Goal: Information Seeking & Learning: Learn about a topic

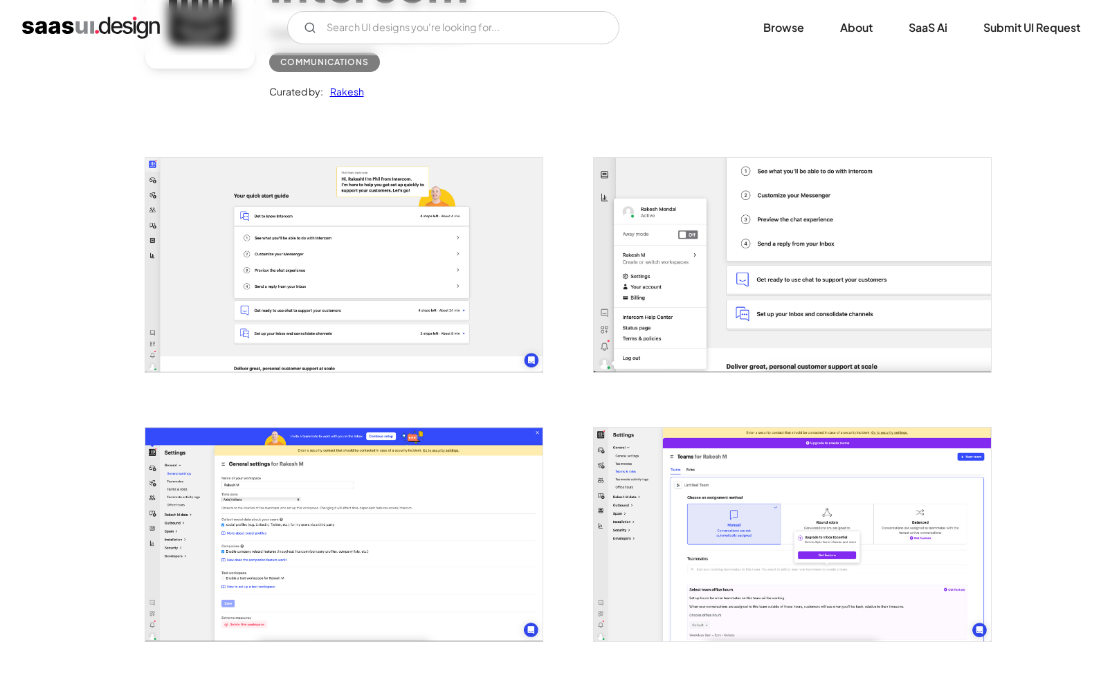
scroll to position [451, 0]
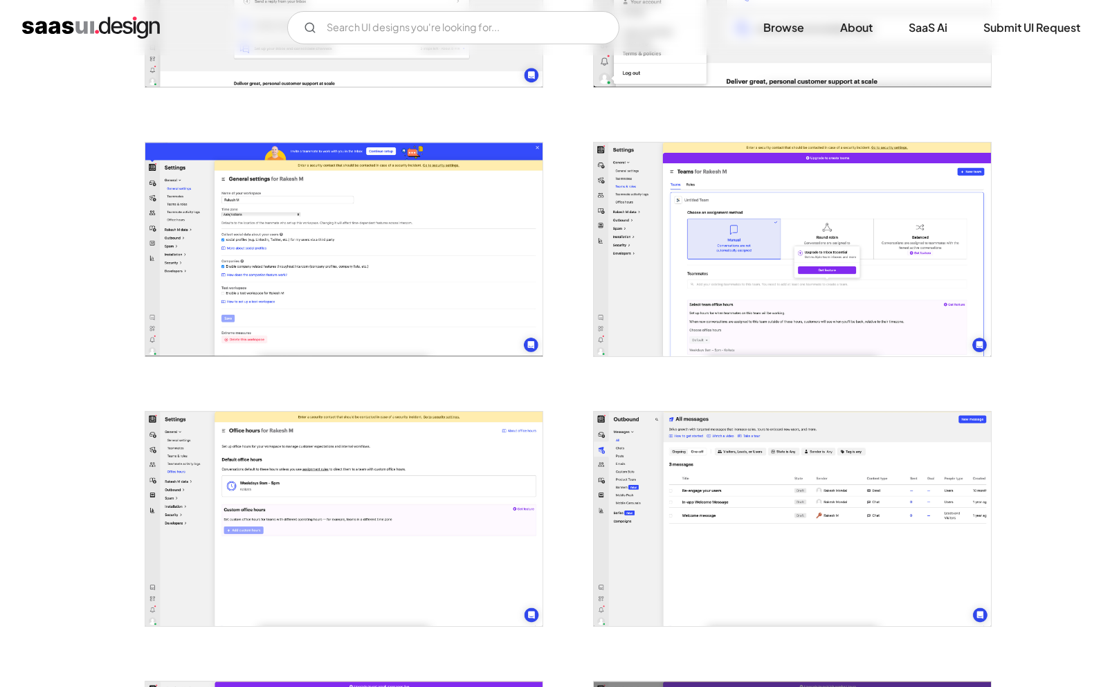
click at [521, 150] on img "open lightbox" at bounding box center [343, 250] width 397 height 214
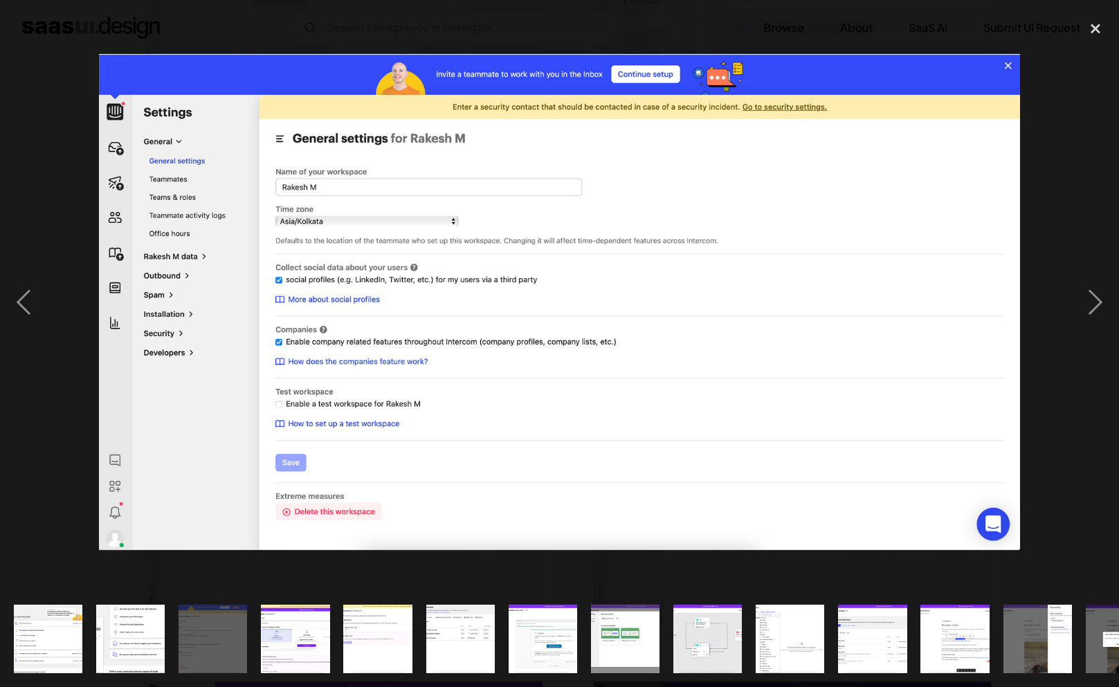
click at [60, 158] on div at bounding box center [559, 302] width 1119 height 577
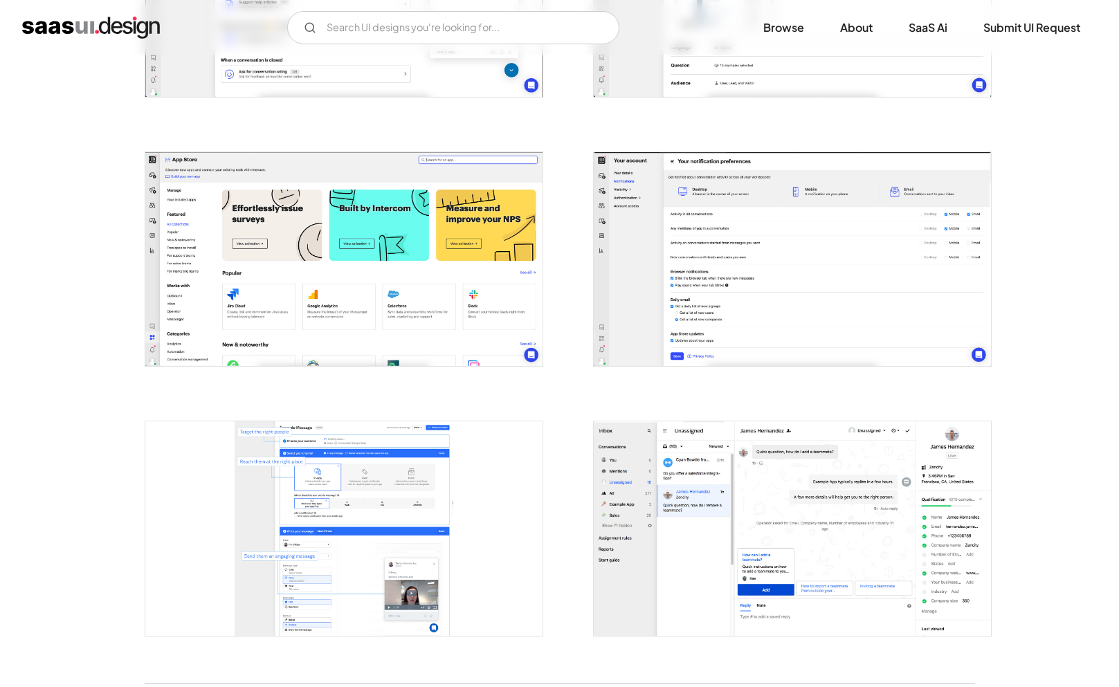
scroll to position [2455, 0]
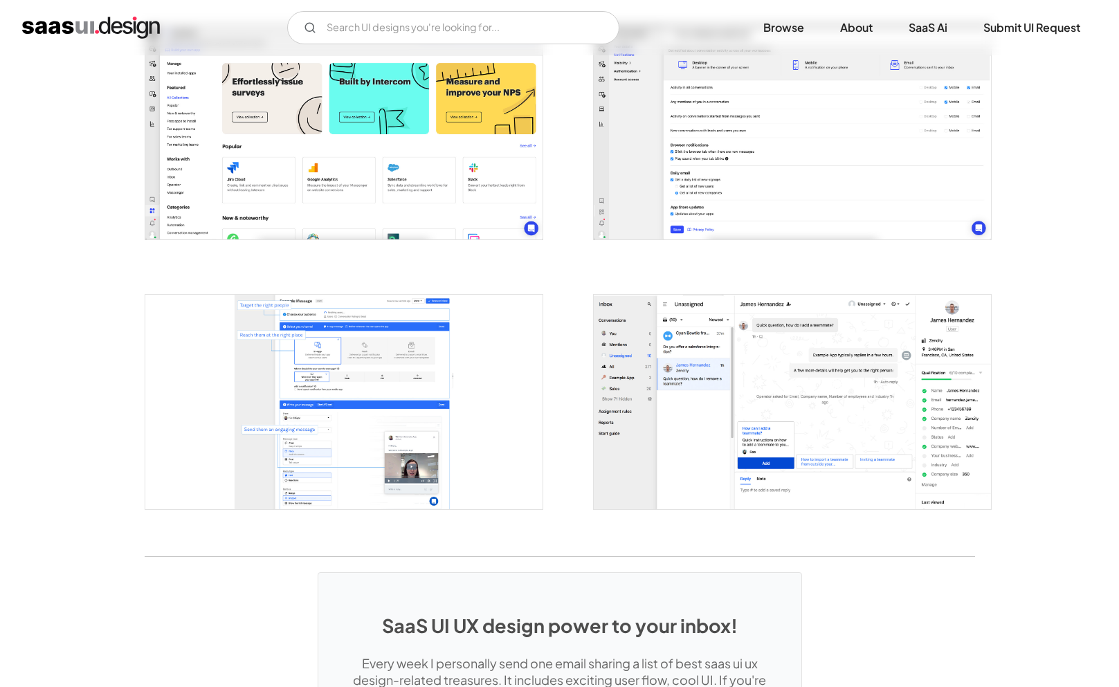
click at [381, 159] on img "open lightbox" at bounding box center [343, 133] width 397 height 214
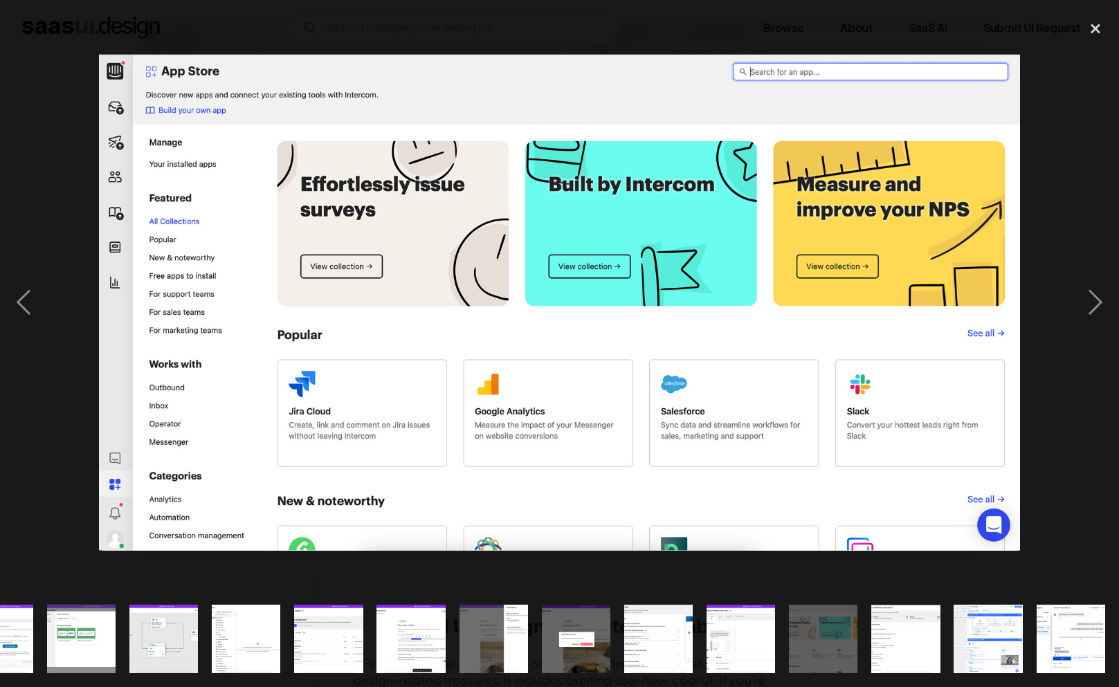
scroll to position [0, 544]
drag, startPoint x: 464, startPoint y: 185, endPoint x: 487, endPoint y: 325, distance: 142.2
click at [487, 325] on img at bounding box center [559, 302] width 921 height 496
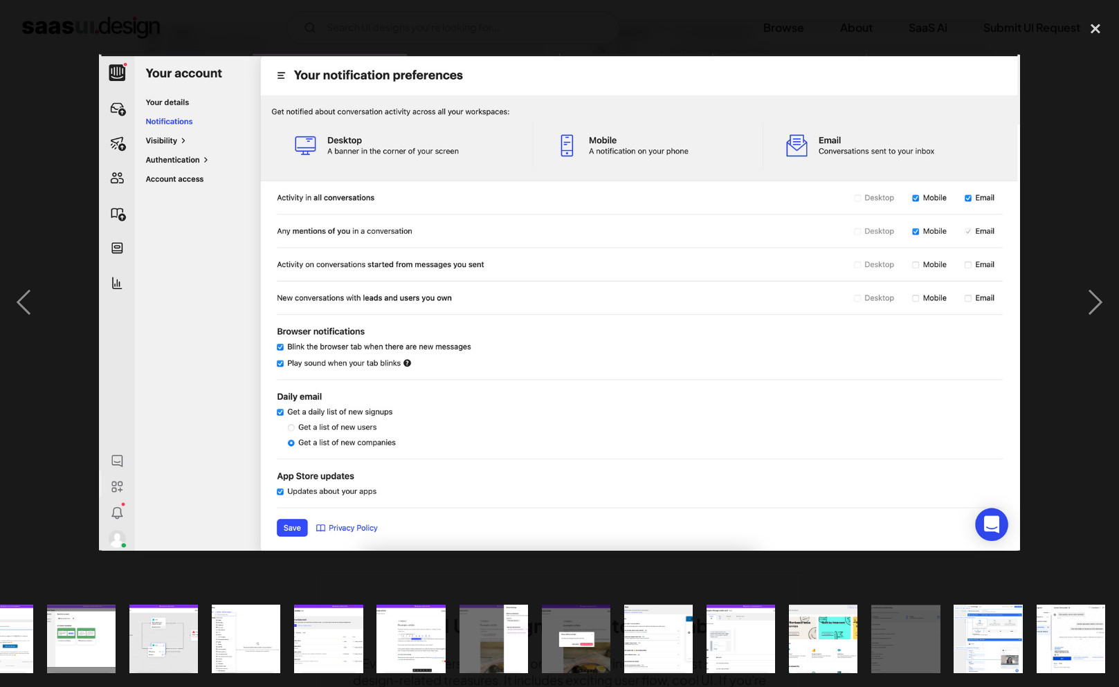
click at [525, 38] on div at bounding box center [559, 302] width 1119 height 577
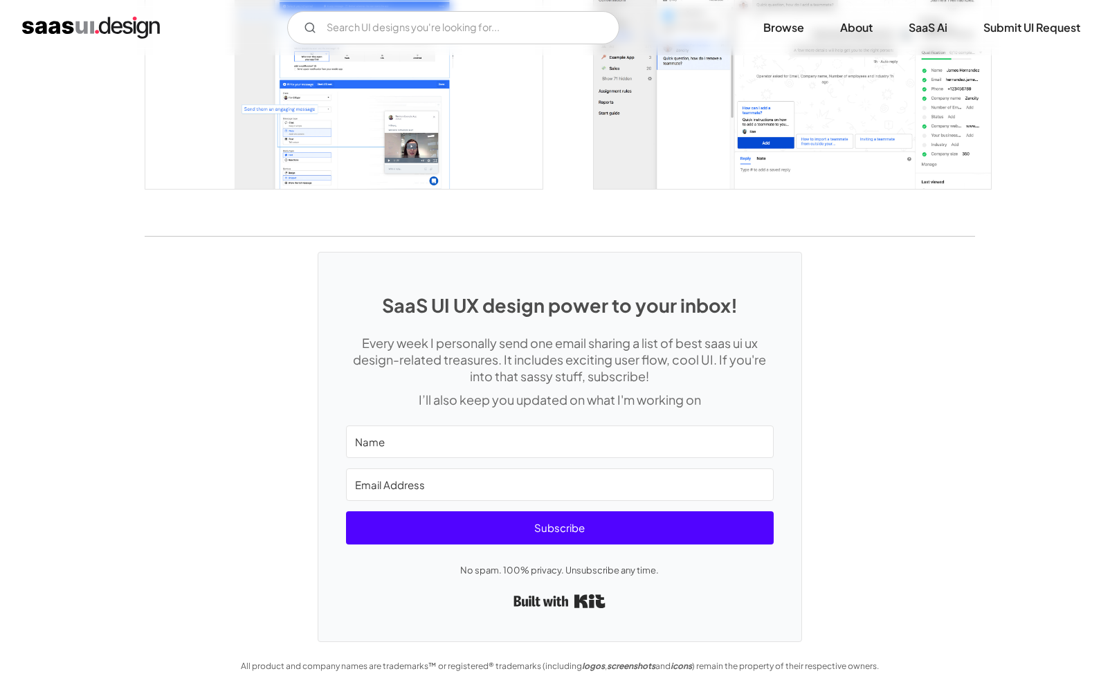
scroll to position [2144, 0]
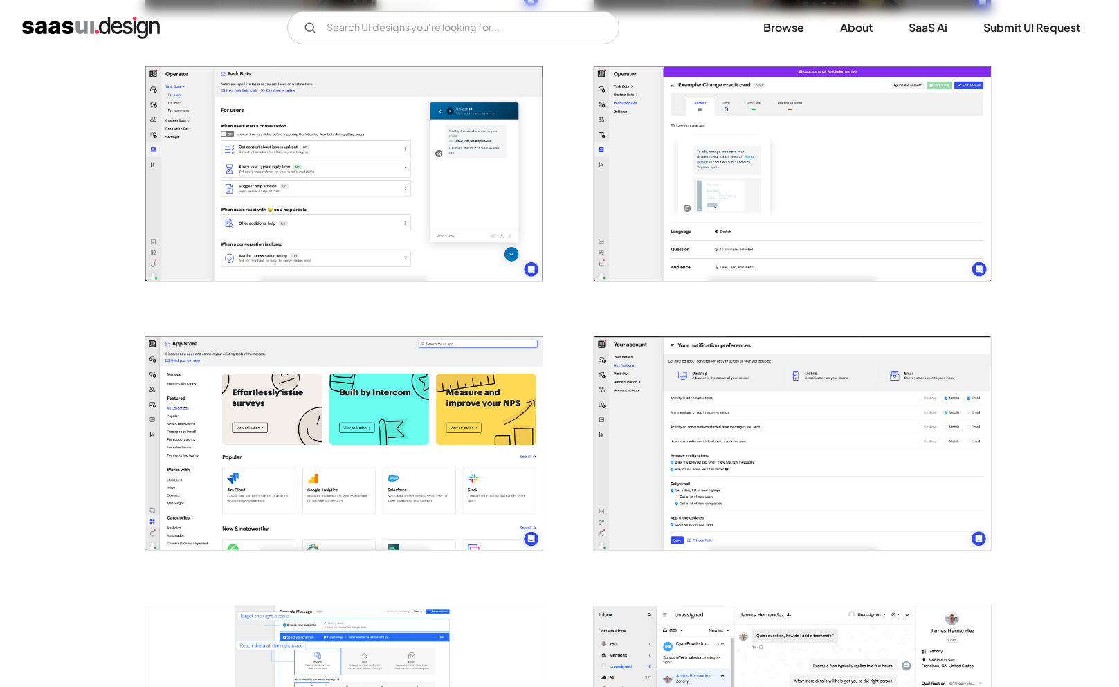
click at [318, 406] on img "open lightbox" at bounding box center [343, 443] width 397 height 214
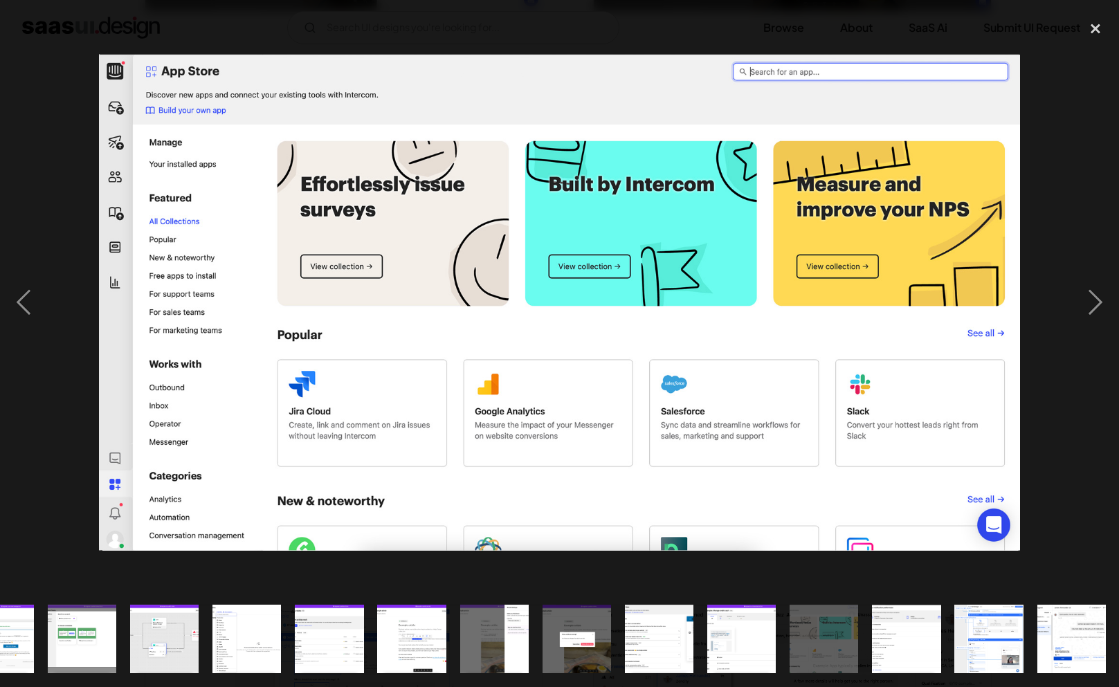
scroll to position [0, 544]
click at [596, 24] on div at bounding box center [559, 302] width 1119 height 577
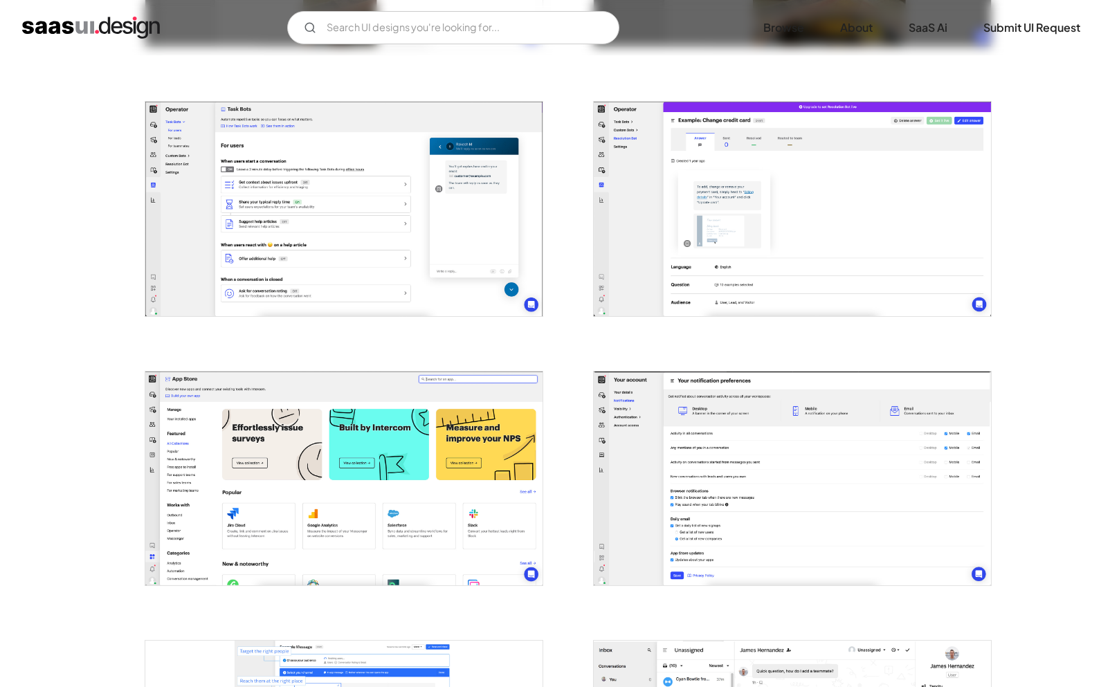
scroll to position [1412, 0]
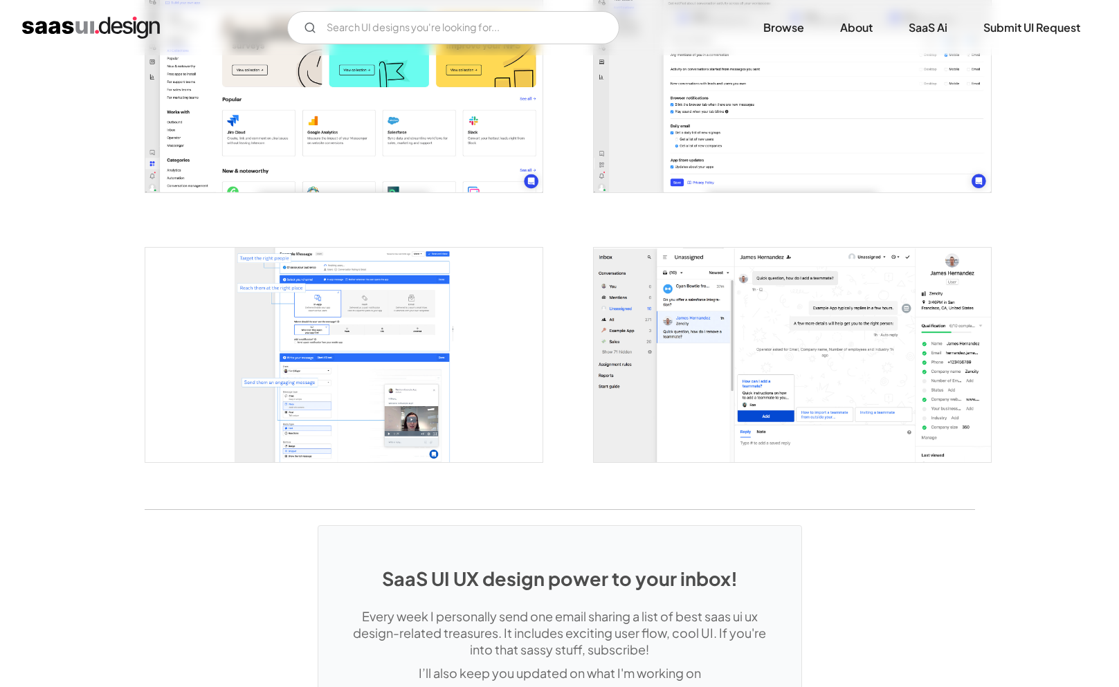
scroll to position [2575, 0]
